Goal: Task Accomplishment & Management: Use online tool/utility

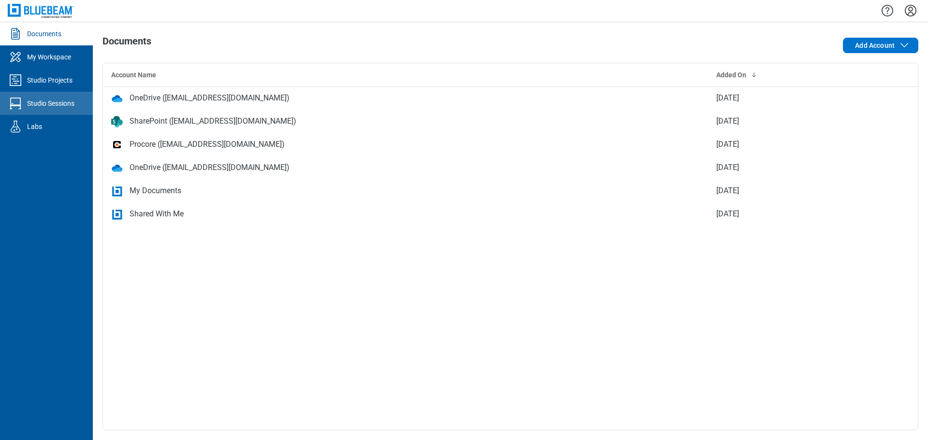
click at [49, 99] on div "Studio Sessions" at bounding box center [50, 104] width 47 height 10
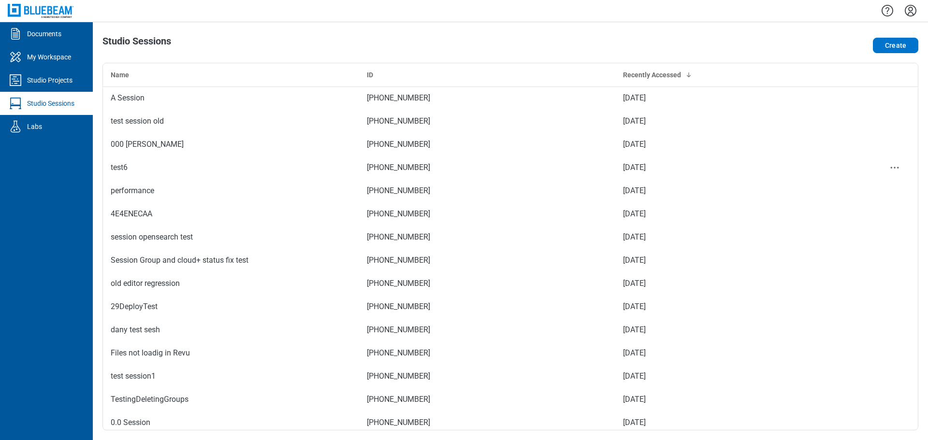
click at [311, 178] on td "test6" at bounding box center [231, 167] width 256 height 23
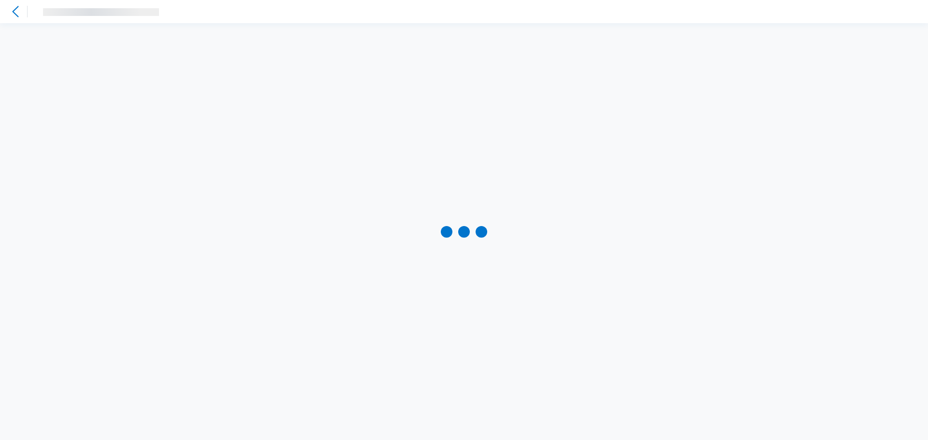
click at [369, 156] on div at bounding box center [464, 231] width 928 height 417
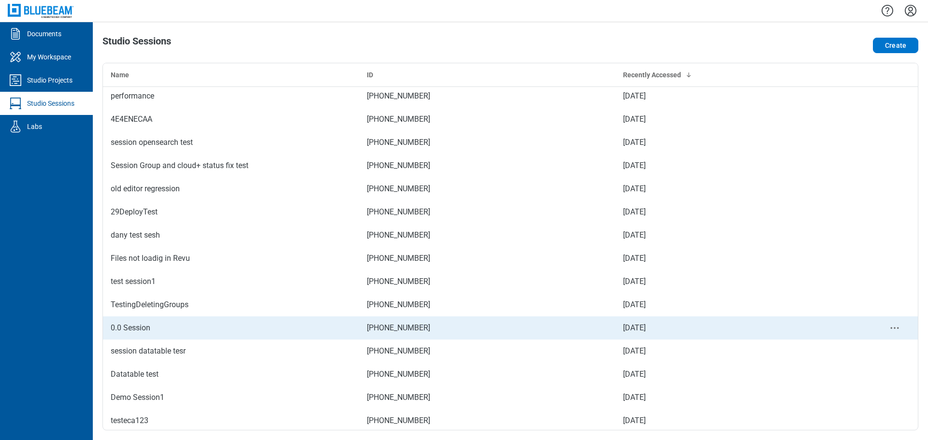
scroll to position [97, 0]
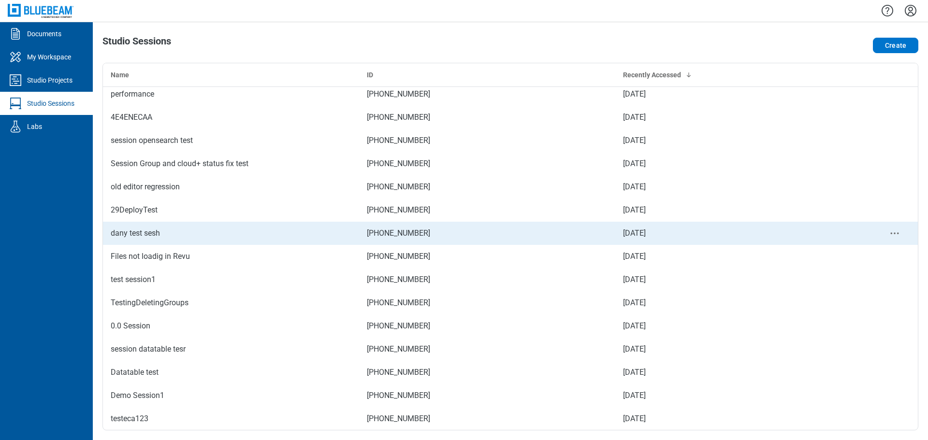
click at [156, 235] on div "dany test sesh" at bounding box center [231, 234] width 241 height 12
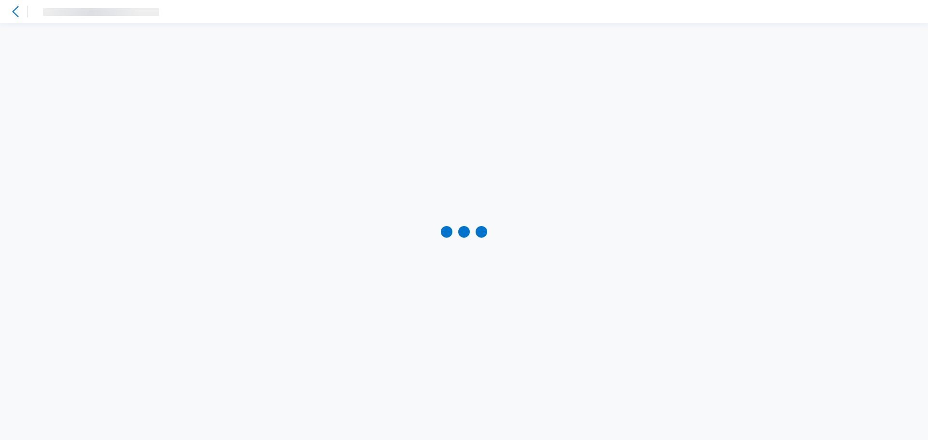
click at [15, 15] on icon at bounding box center [16, 12] width 12 height 12
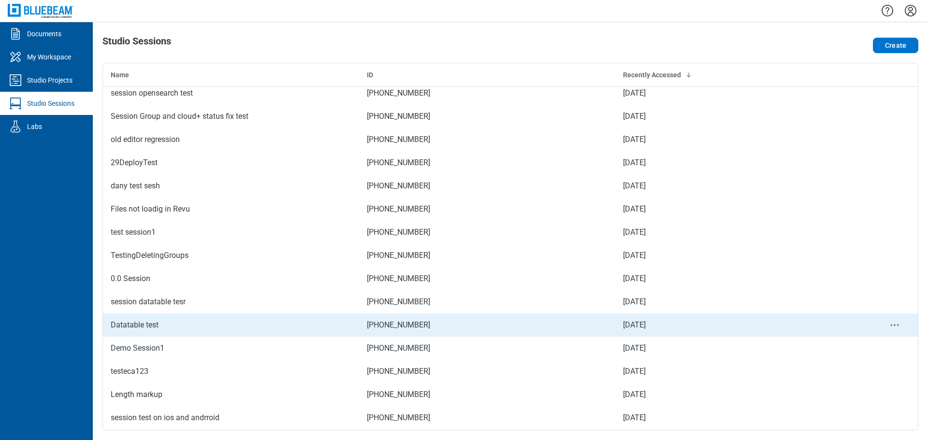
scroll to position [145, 0]
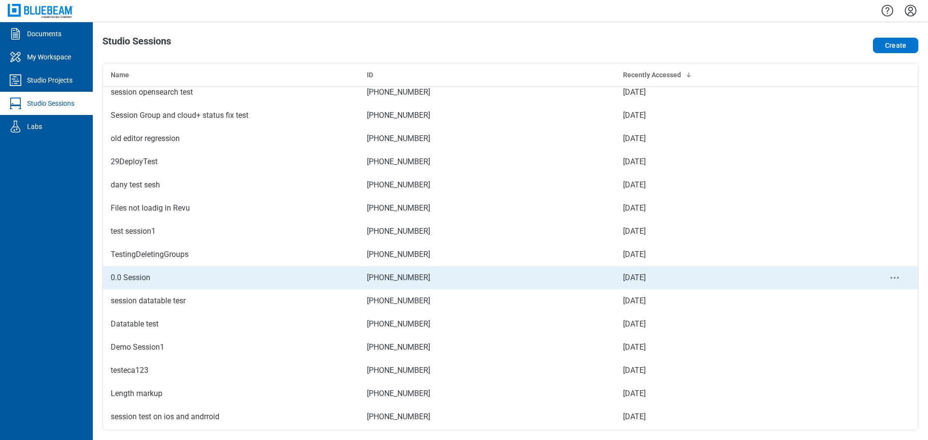
click at [169, 285] on td "0.0 Session" at bounding box center [231, 277] width 256 height 23
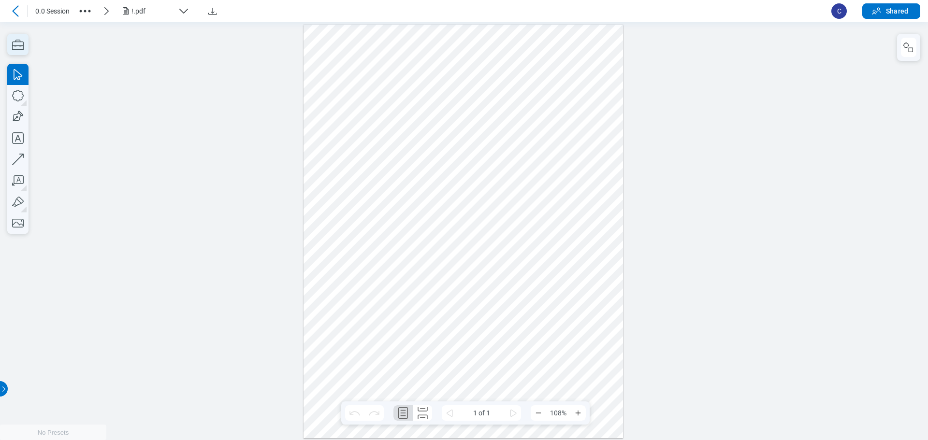
click at [9, 44] on icon "button" at bounding box center [17, 44] width 21 height 21
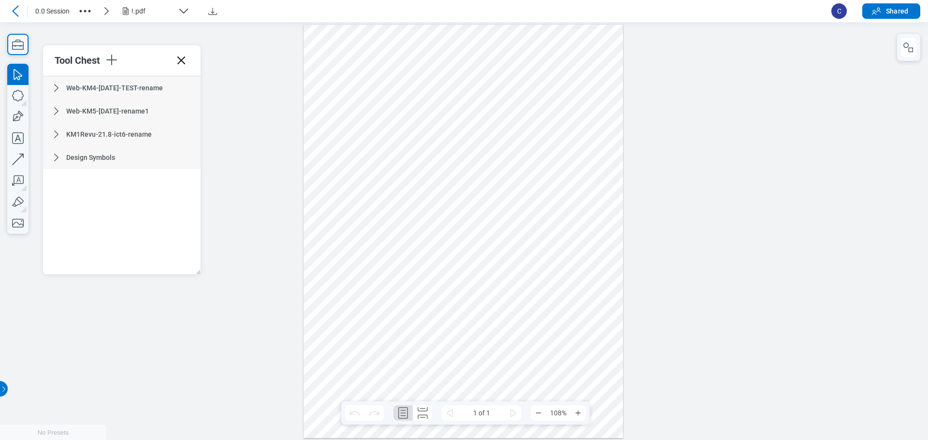
click at [55, 160] on icon at bounding box center [57, 158] width 12 height 12
click at [145, 133] on span "KM1Revu-21.8-ict6-rename" at bounding box center [109, 135] width 86 height 8
click at [146, 133] on span "KM1Revu-21.8-ict6-rename" at bounding box center [109, 135] width 86 height 8
click at [52, 131] on icon at bounding box center [57, 135] width 12 height 12
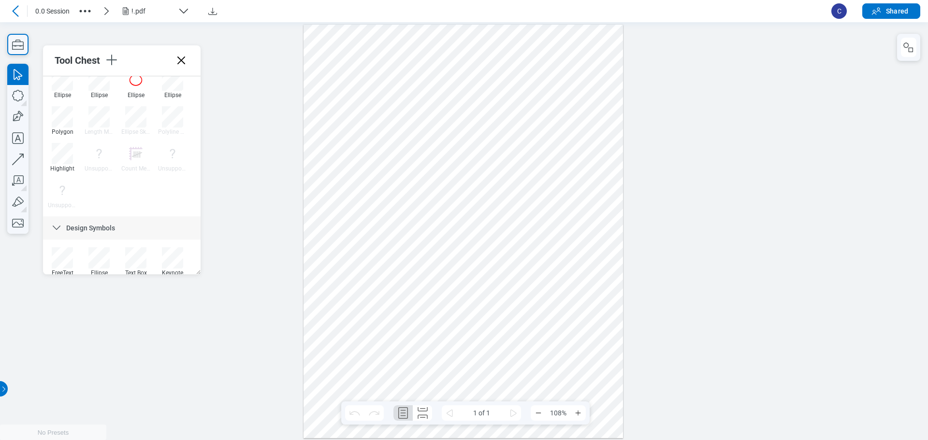
scroll to position [167, 0]
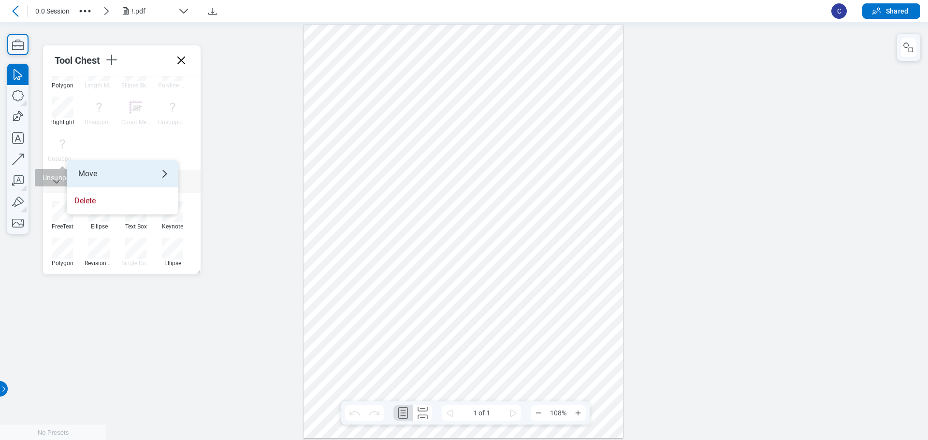
click at [85, 168] on div "Move" at bounding box center [123, 173] width 112 height 27
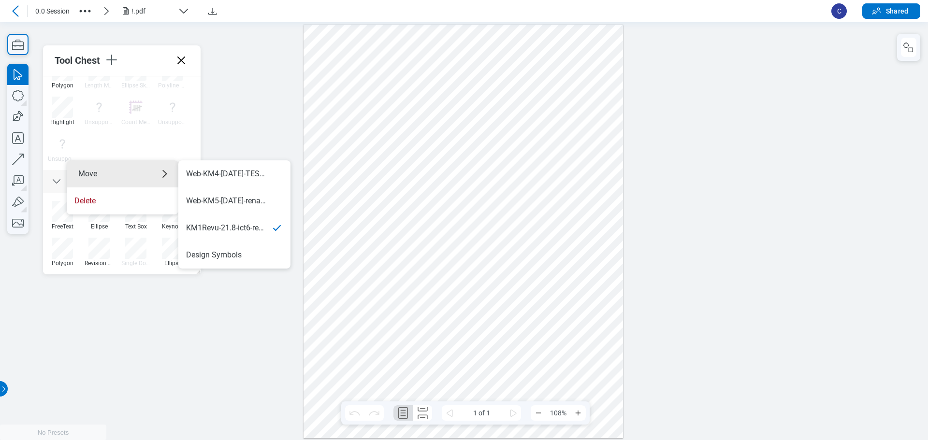
click at [284, 121] on div at bounding box center [464, 231] width 928 height 418
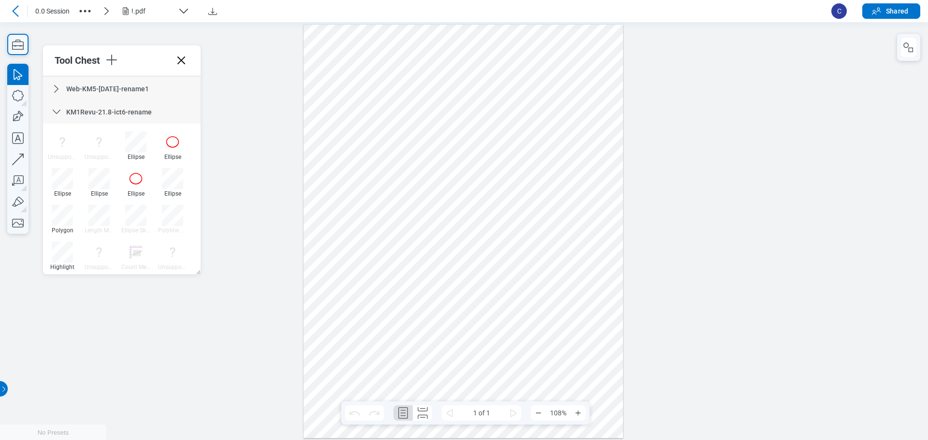
scroll to position [0, 0]
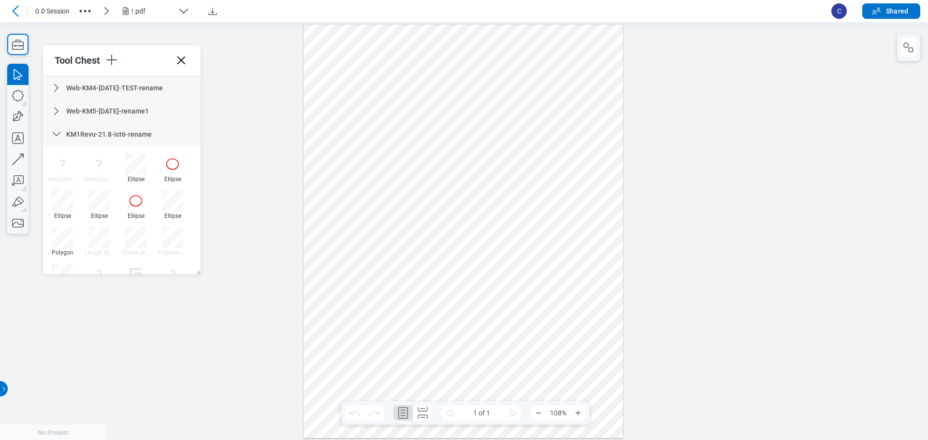
click at [125, 110] on span "Web-KM5-[DATE]-rename1" at bounding box center [107, 111] width 83 height 8
click at [125, 86] on span "Web-KM4-[DATE]-TEST-rename" at bounding box center [114, 88] width 97 height 8
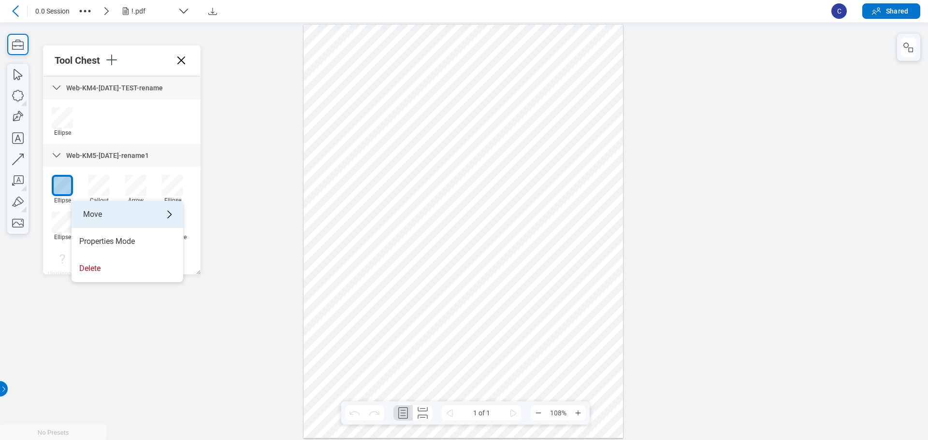
click at [92, 209] on div "Move" at bounding box center [128, 214] width 112 height 27
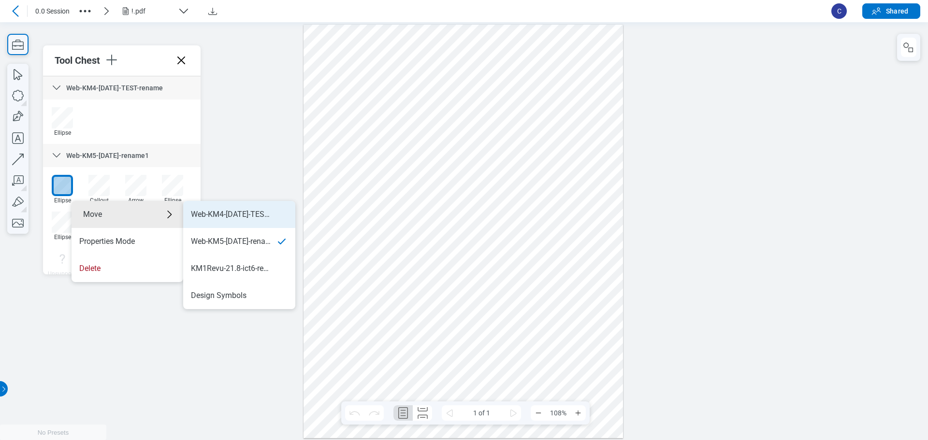
click at [224, 215] on div "Web-KM4-[DATE]-TEST-rename" at bounding box center [231, 214] width 81 height 11
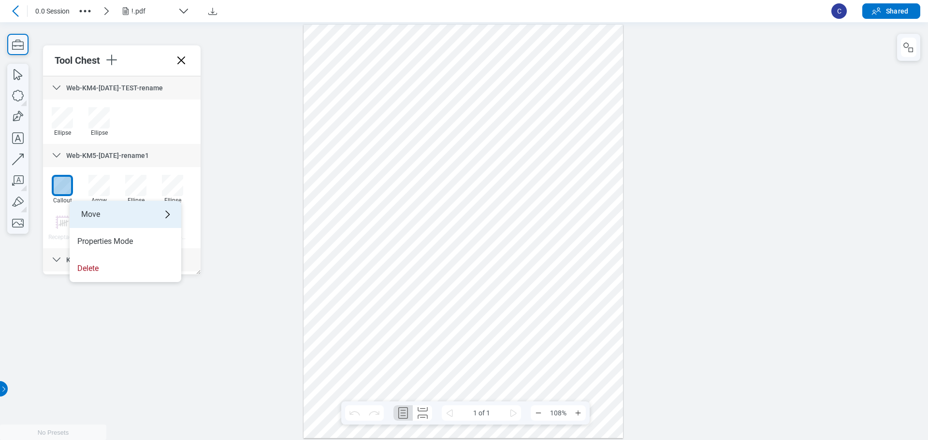
click at [111, 210] on div "Move" at bounding box center [126, 214] width 112 height 27
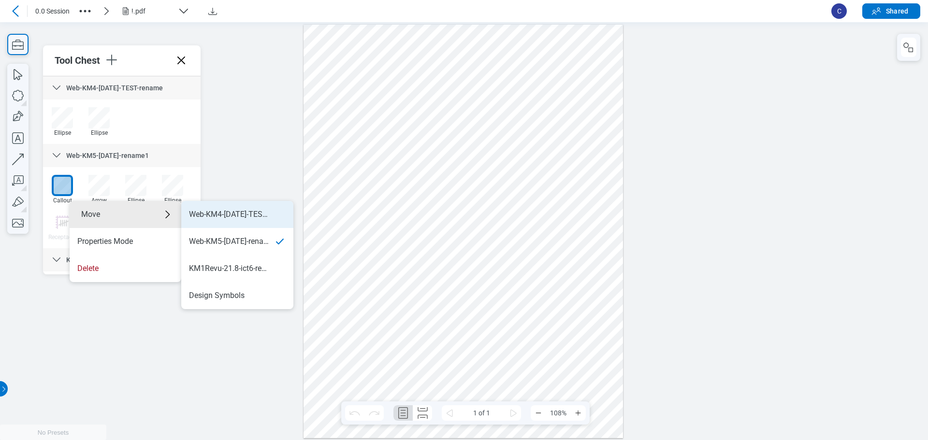
click at [276, 223] on li "Web-KM4-[DATE]-TEST-rename" at bounding box center [237, 214] width 112 height 27
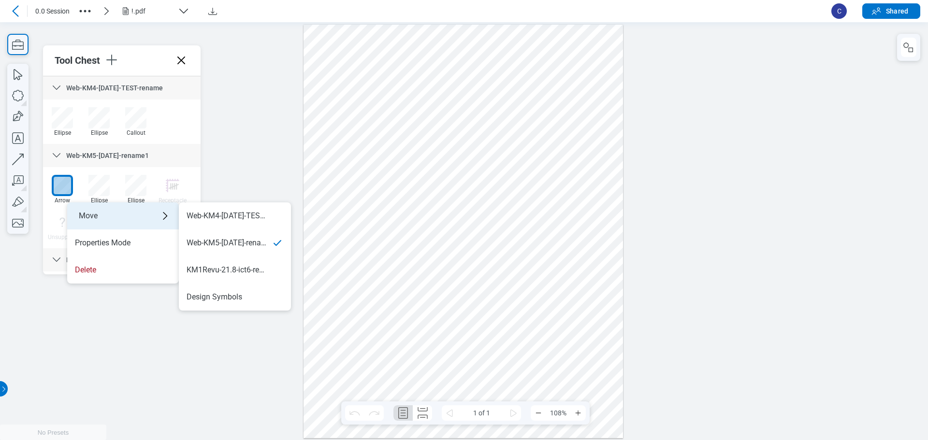
click at [133, 212] on div "Move" at bounding box center [123, 216] width 112 height 27
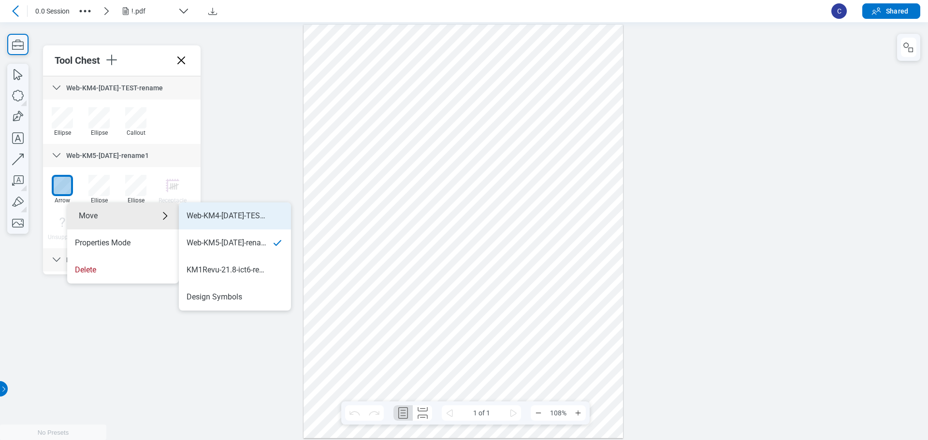
click at [207, 218] on div "Web-KM4-[DATE]-TEST-rename" at bounding box center [227, 216] width 81 height 11
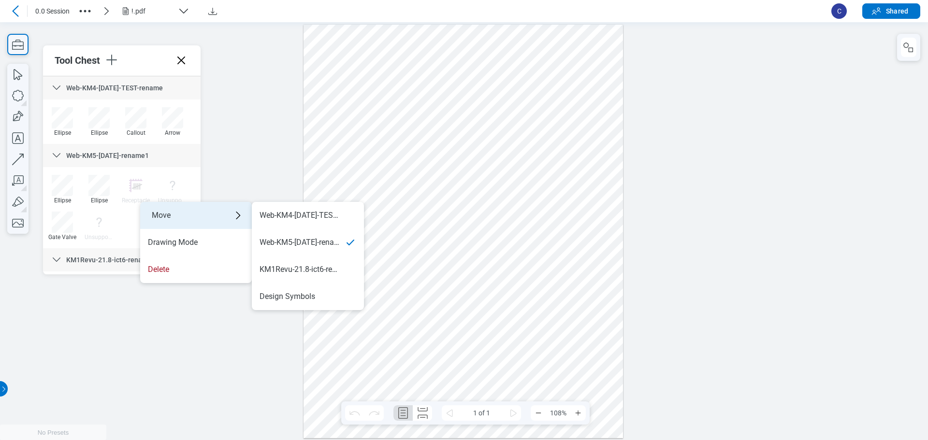
click at [149, 208] on div "Move" at bounding box center [196, 215] width 112 height 27
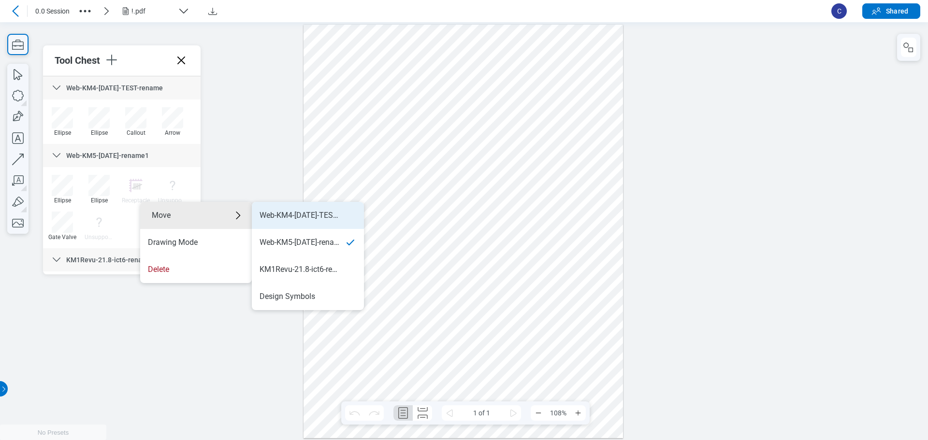
click at [291, 223] on li "Web-KM4-[DATE]-TEST-rename" at bounding box center [308, 215] width 112 height 27
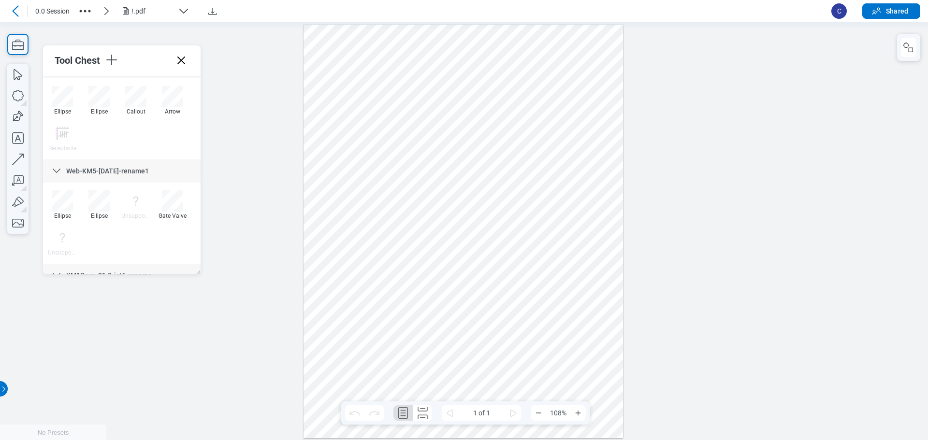
scroll to position [48, 0]
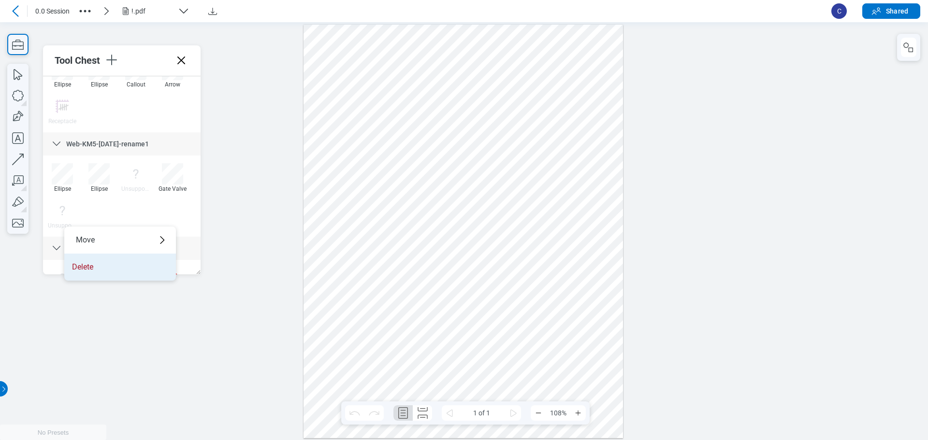
click at [97, 267] on li "Delete" at bounding box center [120, 267] width 112 height 27
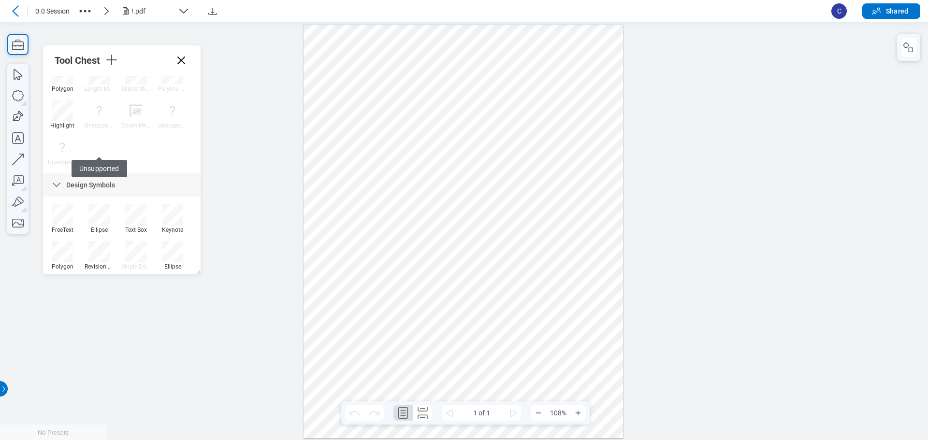
scroll to position [293, 0]
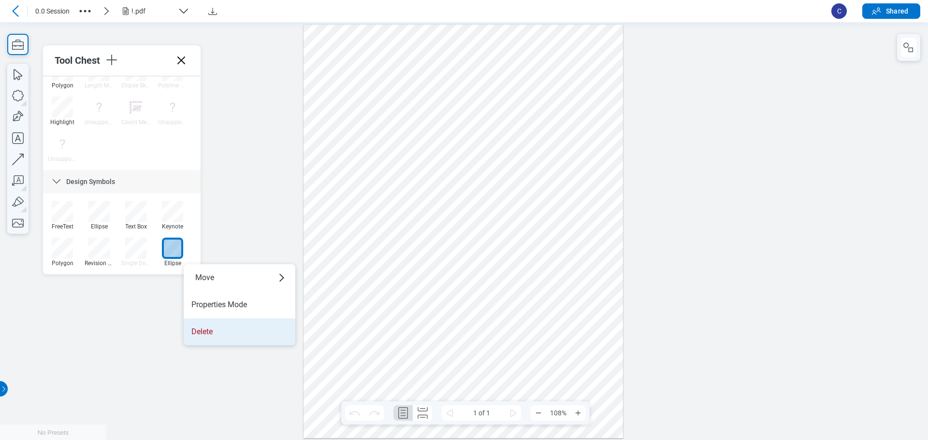
click at [248, 339] on li "Delete" at bounding box center [240, 332] width 112 height 27
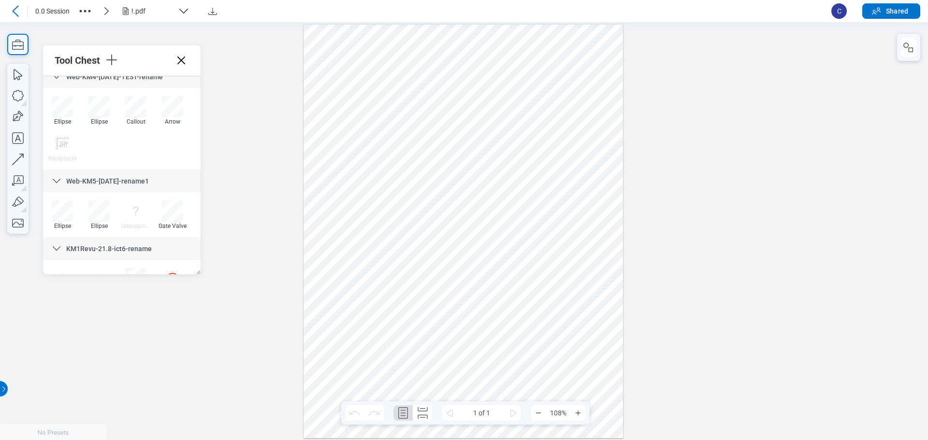
scroll to position [3, 0]
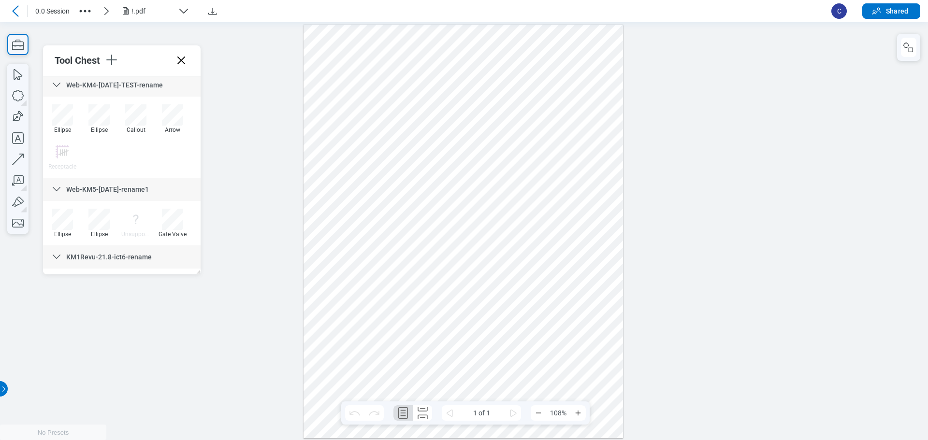
click at [60, 82] on icon at bounding box center [57, 85] width 12 height 12
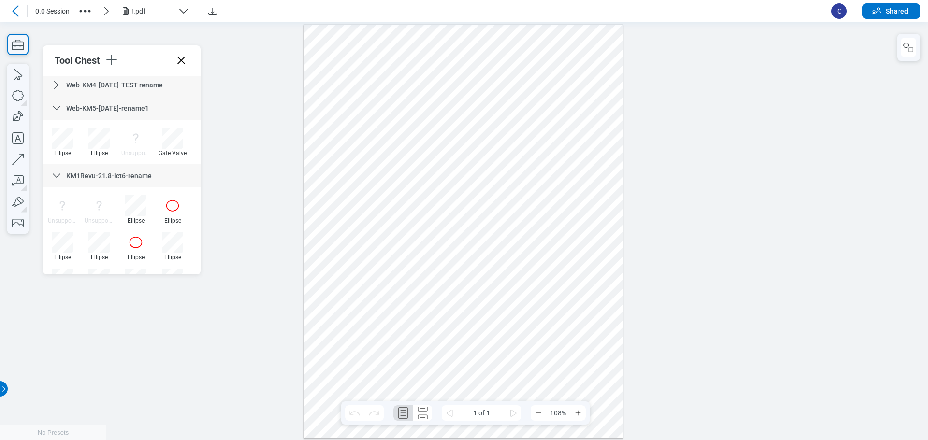
click at [60, 107] on icon at bounding box center [57, 108] width 8 height 4
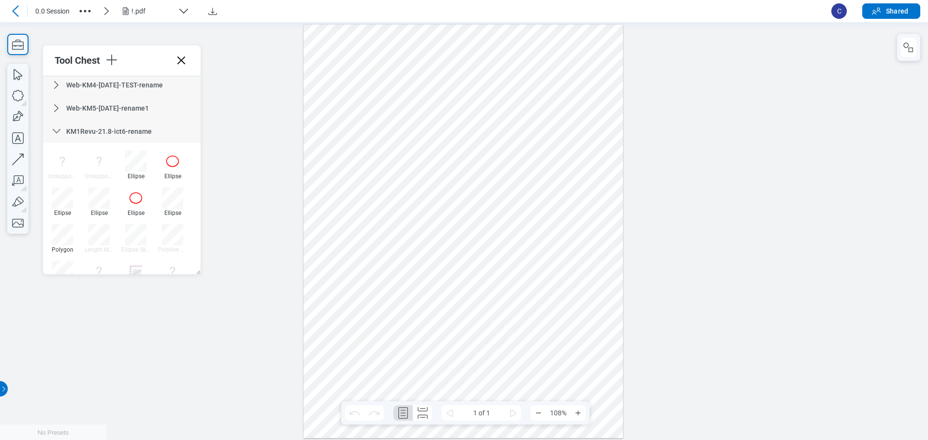
click at [64, 124] on div "KM1Revu-21.8-ict6-rename" at bounding box center [122, 131] width 158 height 23
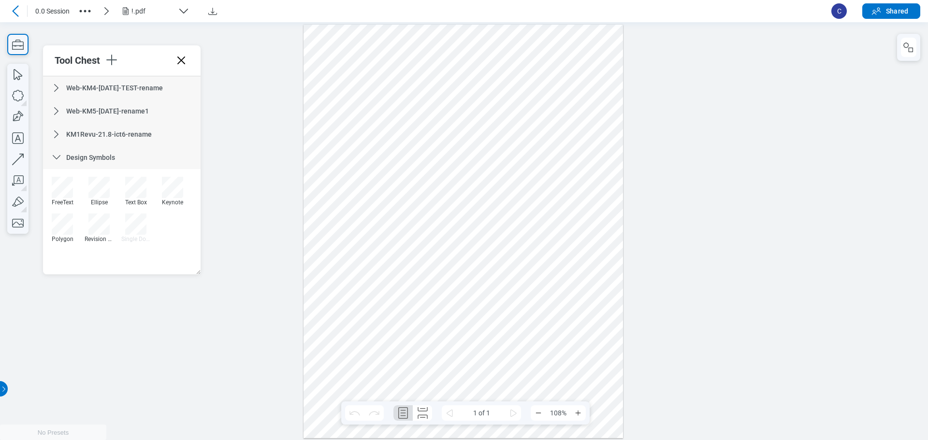
scroll to position [0, 0]
click at [63, 152] on div "Design Symbols" at bounding box center [122, 157] width 158 height 23
click at [180, 62] on icon at bounding box center [181, 61] width 8 height 8
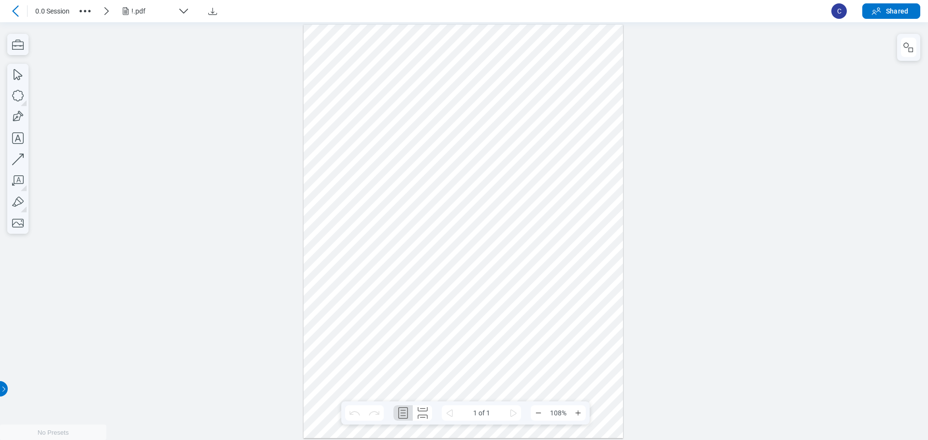
click at [396, 235] on div at bounding box center [464, 231] width 320 height 414
click at [444, 294] on div at bounding box center [464, 231] width 320 height 414
click at [519, 211] on div at bounding box center [464, 231] width 320 height 414
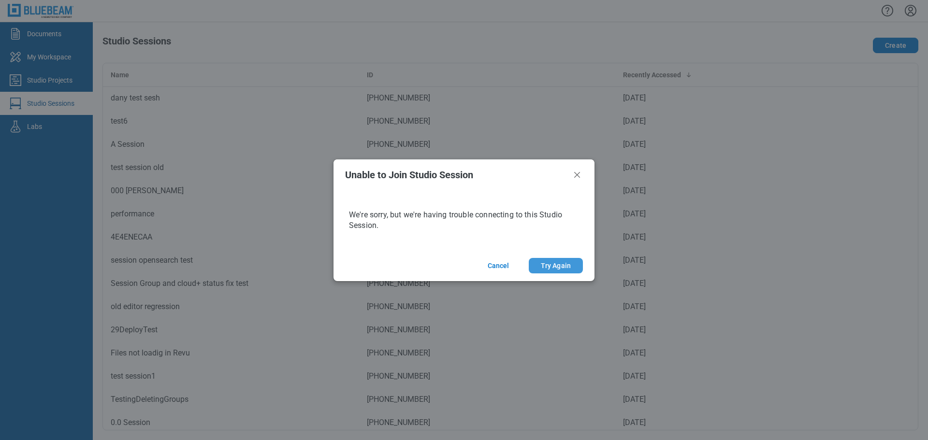
click at [574, 267] on button "Try Again" at bounding box center [556, 265] width 54 height 15
